Goal: Information Seeking & Learning: Check status

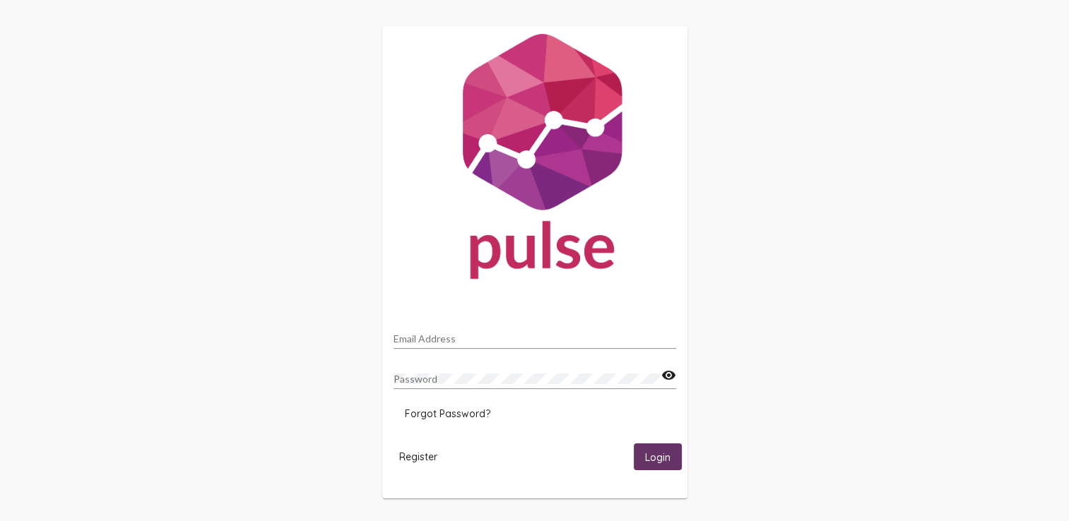
click at [505, 329] on div "Email Address" at bounding box center [535, 335] width 283 height 28
click at [494, 339] on input "Email Address" at bounding box center [535, 338] width 283 height 11
type input "[PERSON_NAME][EMAIL_ADDRESS][DOMAIN_NAME]"
click at [669, 377] on mat-icon "visibility" at bounding box center [668, 375] width 15 height 17
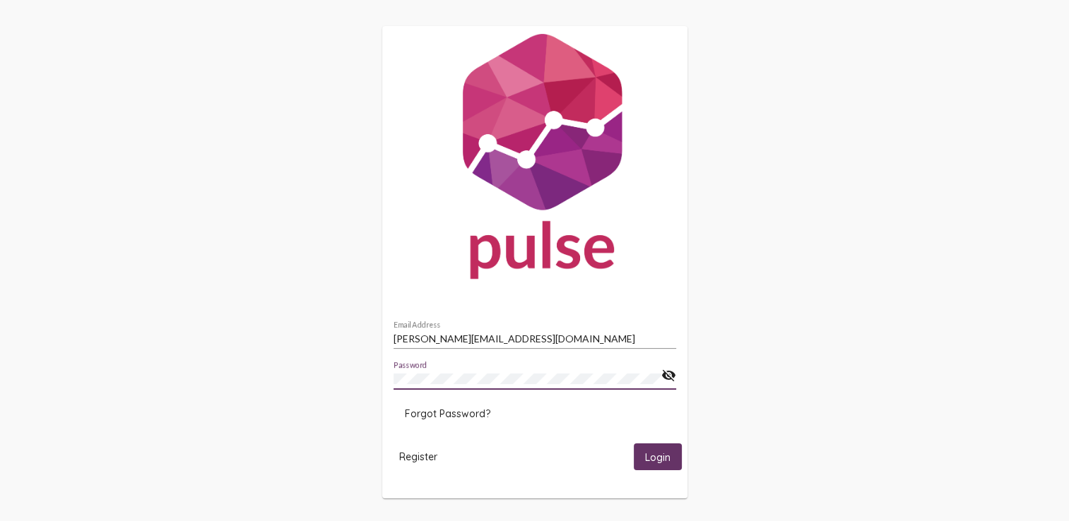
click at [634, 444] on button "Login" at bounding box center [658, 457] width 48 height 26
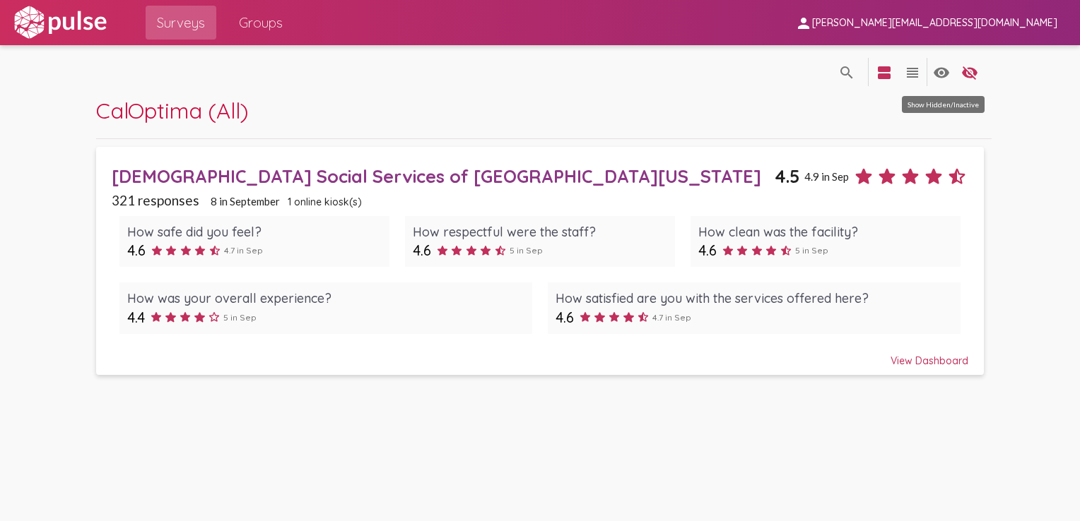
click at [943, 75] on mat-icon "visibility" at bounding box center [941, 72] width 17 height 17
click at [882, 70] on mat-icon "view_agenda" at bounding box center [883, 72] width 17 height 17
click at [888, 72] on mat-icon "view_agenda" at bounding box center [883, 72] width 17 height 17
click at [907, 72] on mat-icon "view_headline" at bounding box center [912, 72] width 17 height 17
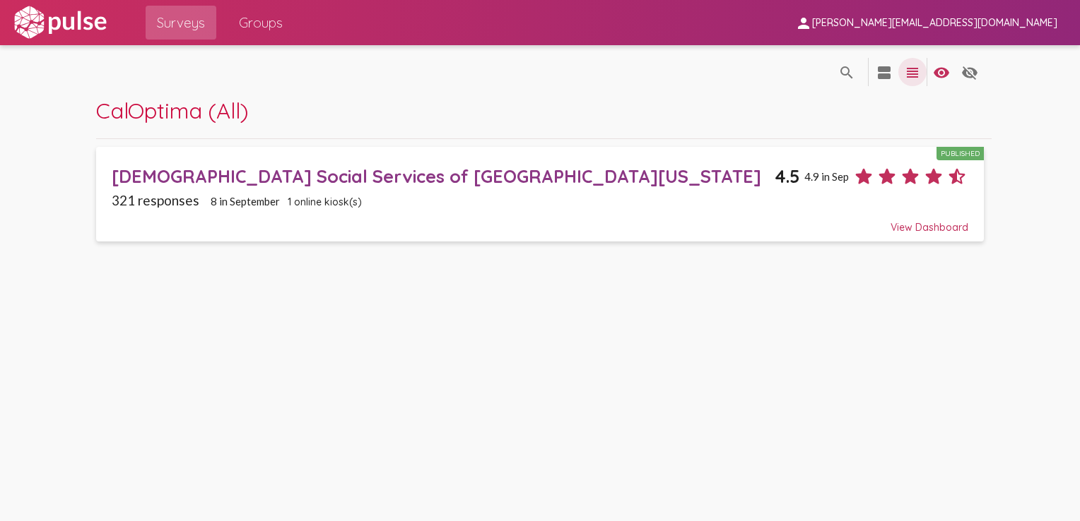
click at [907, 72] on mat-icon "view_headline" at bounding box center [912, 72] width 17 height 17
click at [890, 69] on mat-icon "view_agenda" at bounding box center [883, 72] width 17 height 17
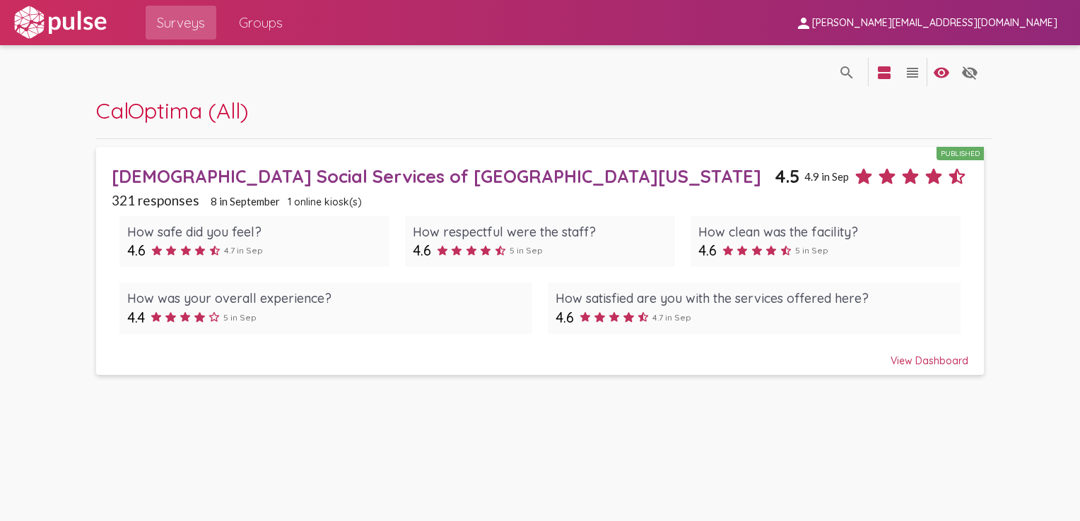
click at [281, 29] on span "Groups" at bounding box center [261, 22] width 44 height 25
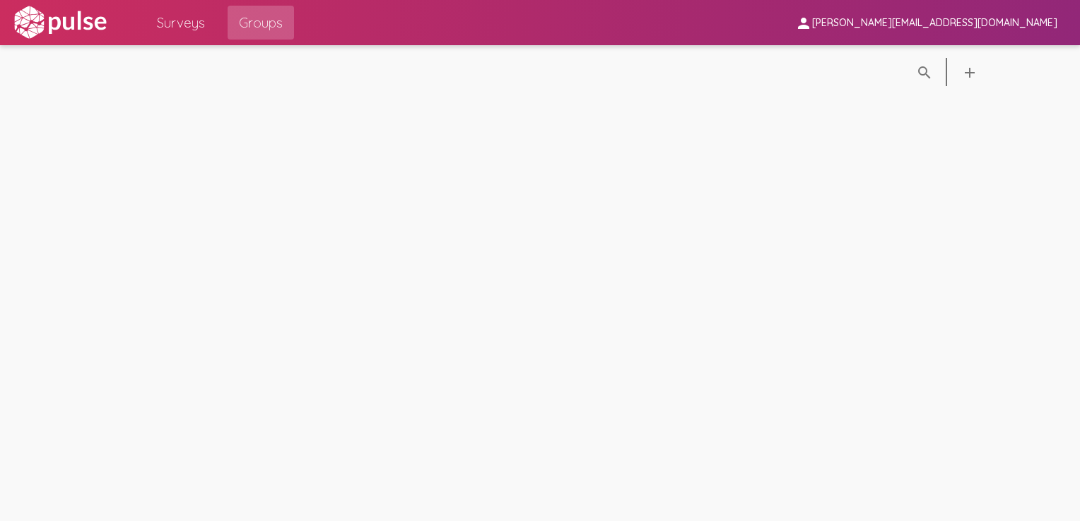
click at [195, 13] on span "Surveys" at bounding box center [181, 22] width 48 height 25
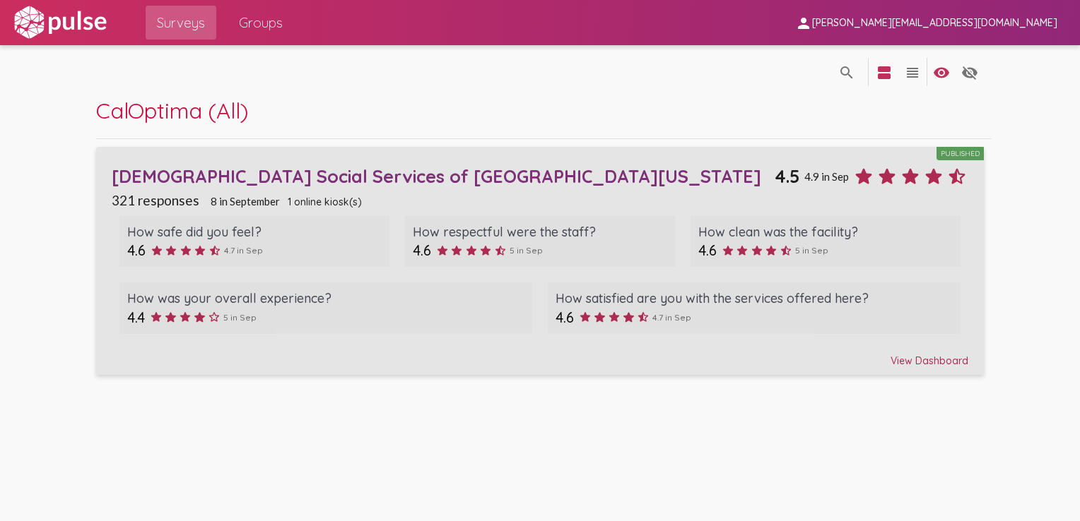
click at [937, 358] on div "View Dashboard" at bounding box center [540, 354] width 857 height 25
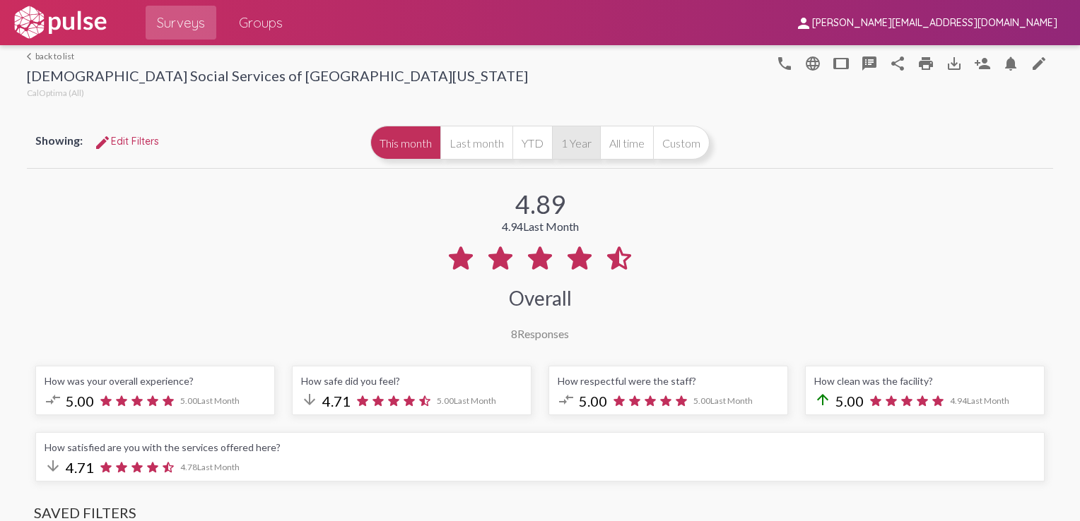
click at [565, 143] on button "1 Year" at bounding box center [576, 143] width 48 height 34
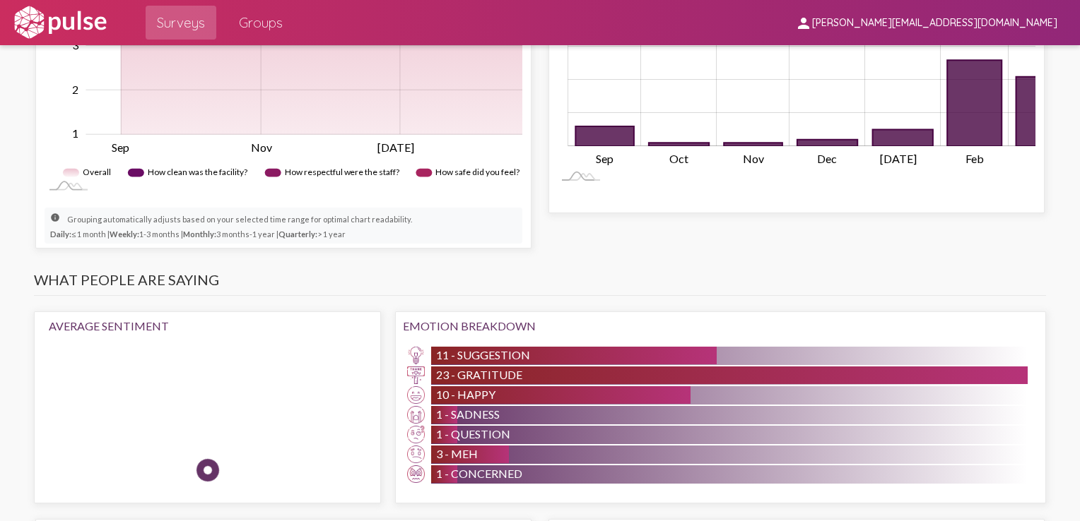
scroll to position [1130, 0]
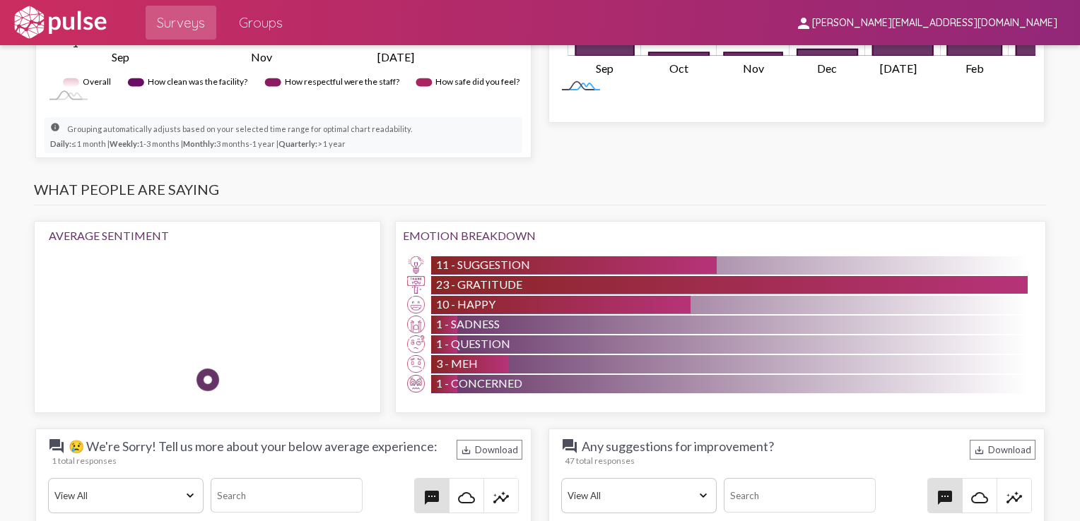
click at [557, 94] on rect at bounding box center [580, 86] width 47 height 15
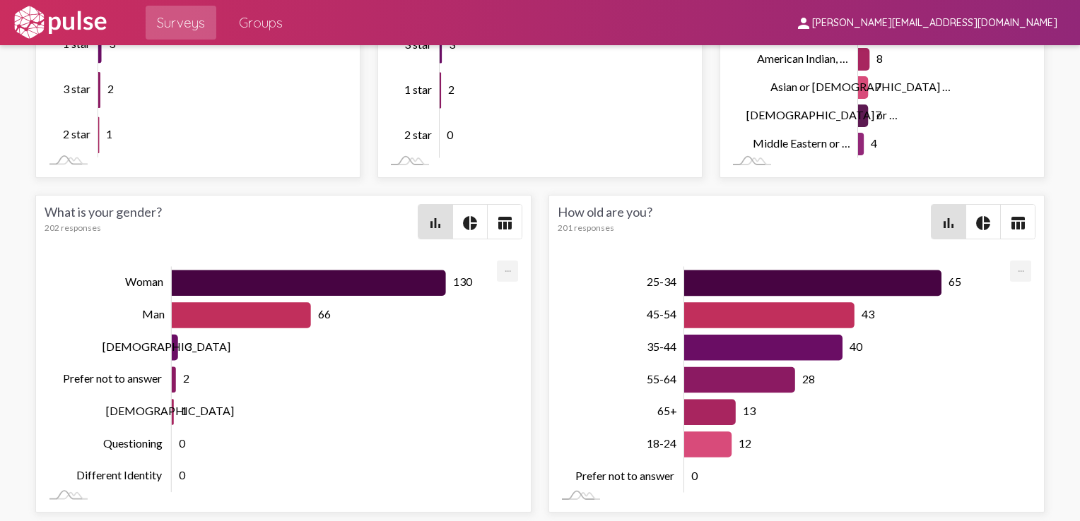
scroll to position [2473, 0]
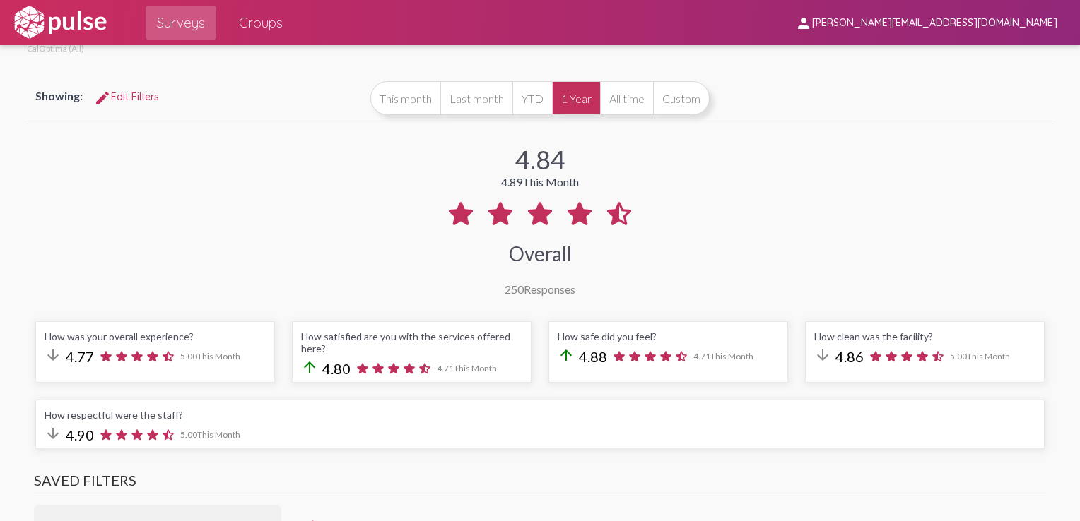
scroll to position [0, 0]
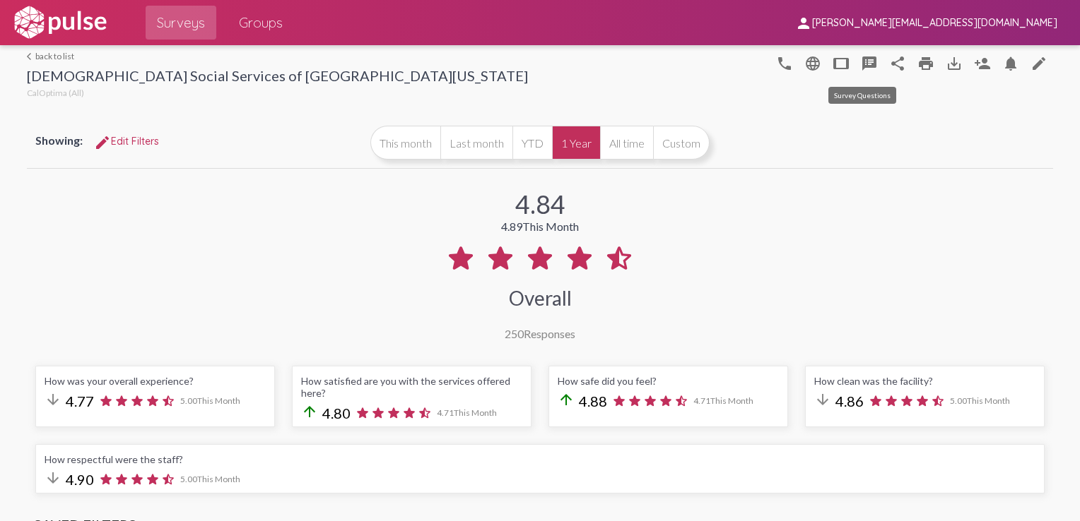
click at [863, 62] on mat-icon "speaker_notes" at bounding box center [869, 63] width 17 height 17
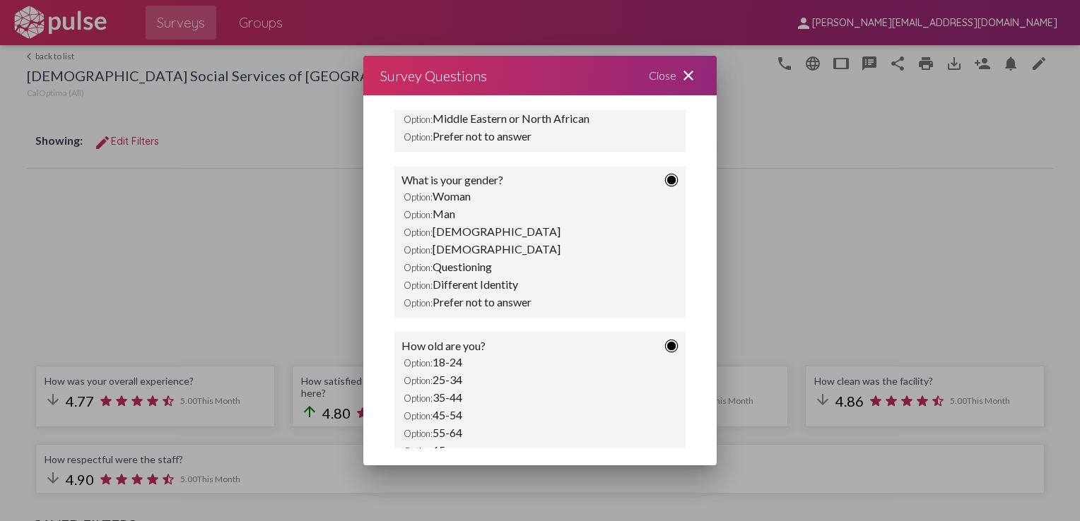
scroll to position [699, 0]
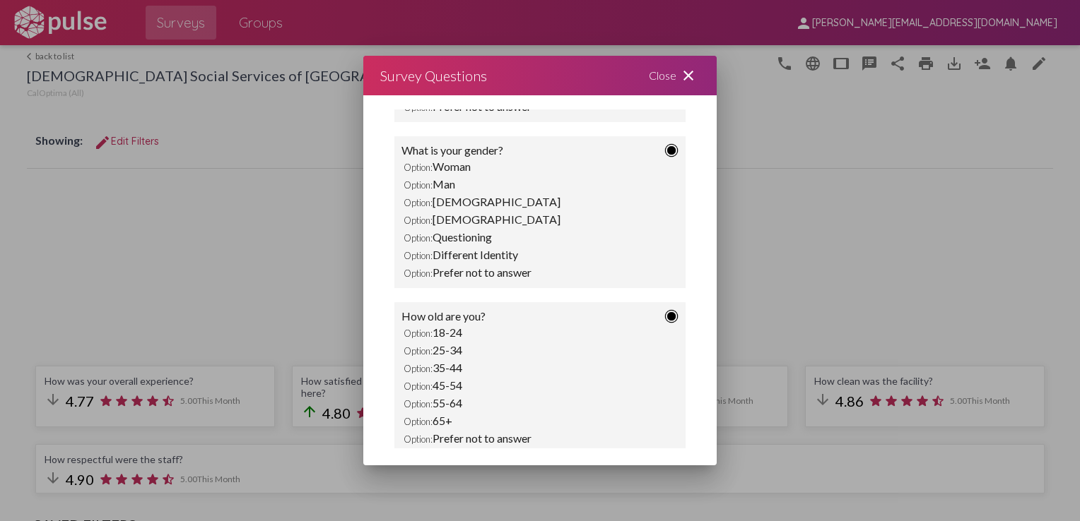
click at [688, 81] on mat-icon "close" at bounding box center [688, 75] width 17 height 17
